Goal: Obtain resource: Obtain resource

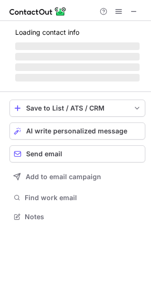
scroll to position [230, 151]
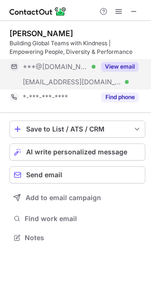
click at [127, 61] on div "View email" at bounding box center [117, 66] width 43 height 15
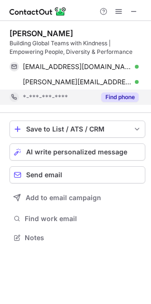
click at [121, 93] on button "Find phone" at bounding box center [120, 97] width 38 height 10
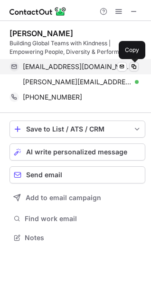
click at [134, 68] on span at bounding box center [134, 67] width 8 height 8
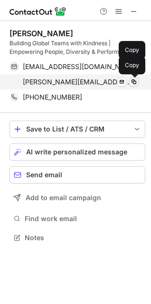
click at [135, 81] on span at bounding box center [134, 82] width 8 height 8
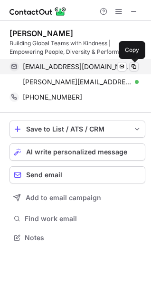
click at [133, 66] on span at bounding box center [134, 67] width 8 height 8
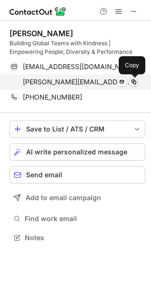
click at [135, 81] on span at bounding box center [134, 82] width 8 height 8
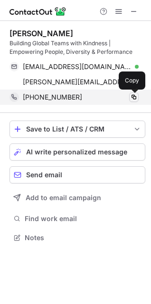
click at [133, 100] on span at bounding box center [134, 97] width 8 height 8
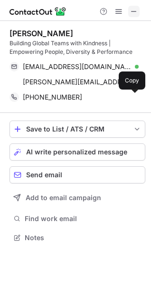
click at [135, 8] on span at bounding box center [134, 12] width 8 height 8
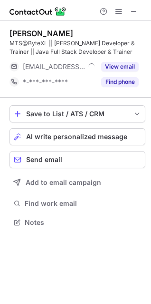
scroll to position [215, 151]
click at [131, 14] on span at bounding box center [134, 12] width 8 height 8
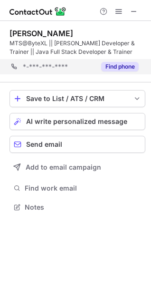
scroll to position [200, 151]
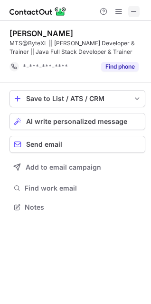
click at [139, 15] on button at bounding box center [134, 11] width 11 height 11
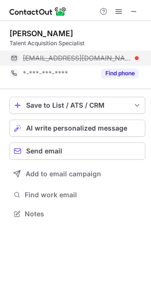
scroll to position [207, 151]
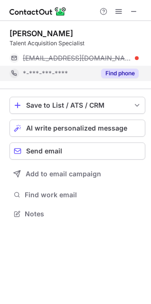
click at [112, 74] on button "Find phone" at bounding box center [120, 74] width 38 height 10
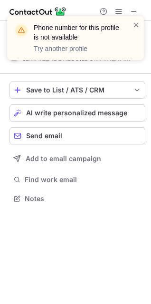
scroll to position [191, 151]
click at [138, 20] on span at bounding box center [137, 25] width 8 height 10
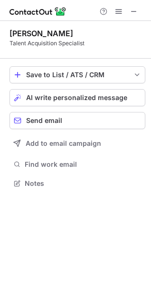
scroll to position [176, 151]
click at [133, 13] on span at bounding box center [134, 12] width 8 height 8
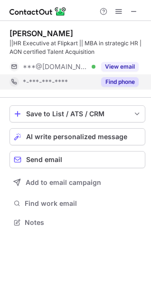
click at [111, 81] on button "Find phone" at bounding box center [120, 82] width 38 height 10
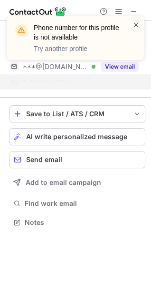
click at [136, 24] on span at bounding box center [137, 25] width 8 height 10
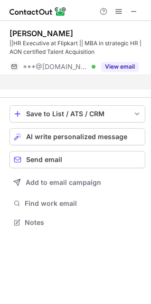
scroll to position [200, 151]
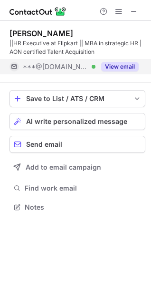
click at [116, 64] on button "View email" at bounding box center [120, 67] width 38 height 10
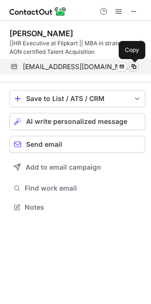
click at [138, 65] on button at bounding box center [135, 67] width 10 height 10
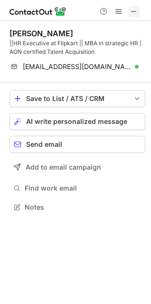
click at [137, 10] on span at bounding box center [134, 12] width 8 height 8
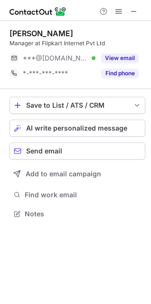
scroll to position [4, 4]
click at [135, 14] on span at bounding box center [134, 12] width 8 height 8
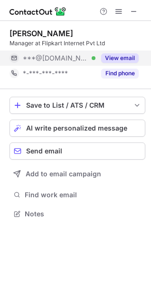
click at [123, 55] on button "View email" at bounding box center [120, 58] width 38 height 10
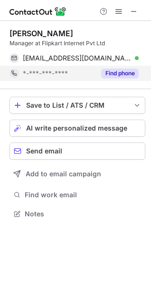
click at [123, 71] on button "Find phone" at bounding box center [120, 74] width 38 height 10
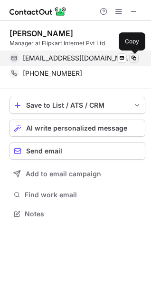
click at [137, 57] on span at bounding box center [134, 58] width 8 height 8
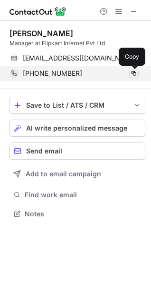
click at [136, 70] on span at bounding box center [134, 74] width 8 height 8
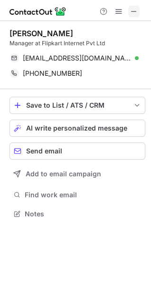
click at [137, 9] on span at bounding box center [134, 12] width 8 height 8
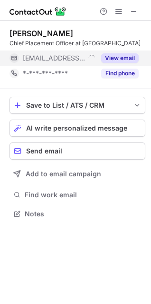
click at [116, 58] on button "View email" at bounding box center [120, 58] width 38 height 10
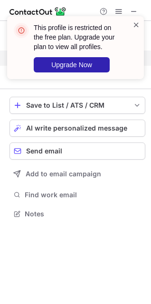
click at [135, 26] on span at bounding box center [137, 25] width 8 height 10
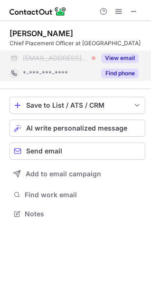
click at [110, 75] on button "Find phone" at bounding box center [120, 74] width 38 height 10
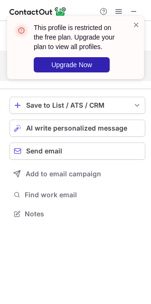
scroll to position [191, 151]
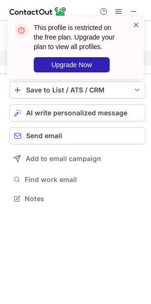
click at [139, 24] on span at bounding box center [137, 25] width 8 height 10
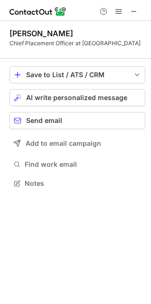
click at [133, 10] on span at bounding box center [134, 12] width 8 height 8
